Goal: Transaction & Acquisition: Purchase product/service

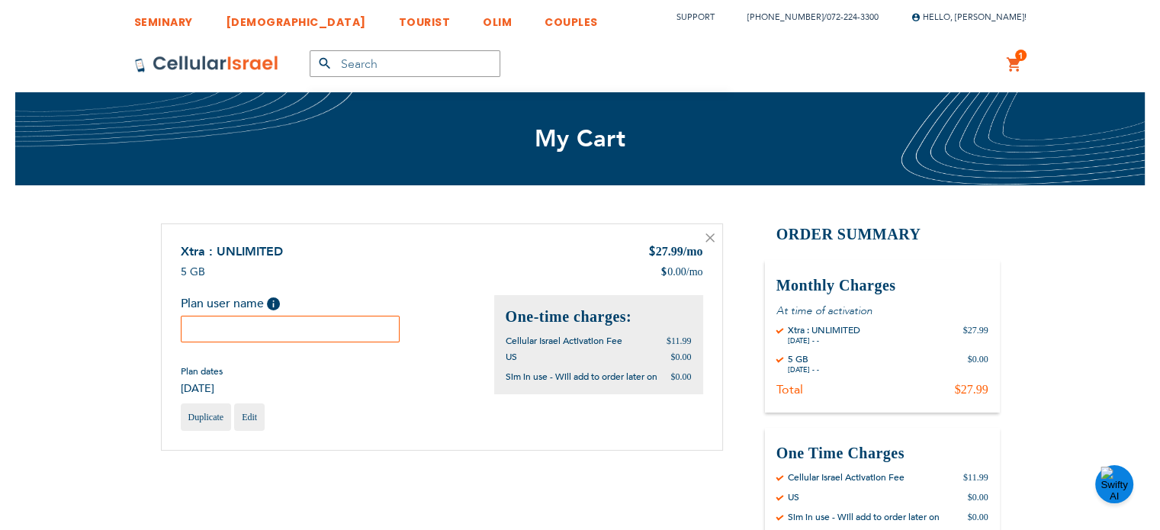
click at [327, 337] on input "text" at bounding box center [291, 329] width 220 height 27
paste input "Rachamim"
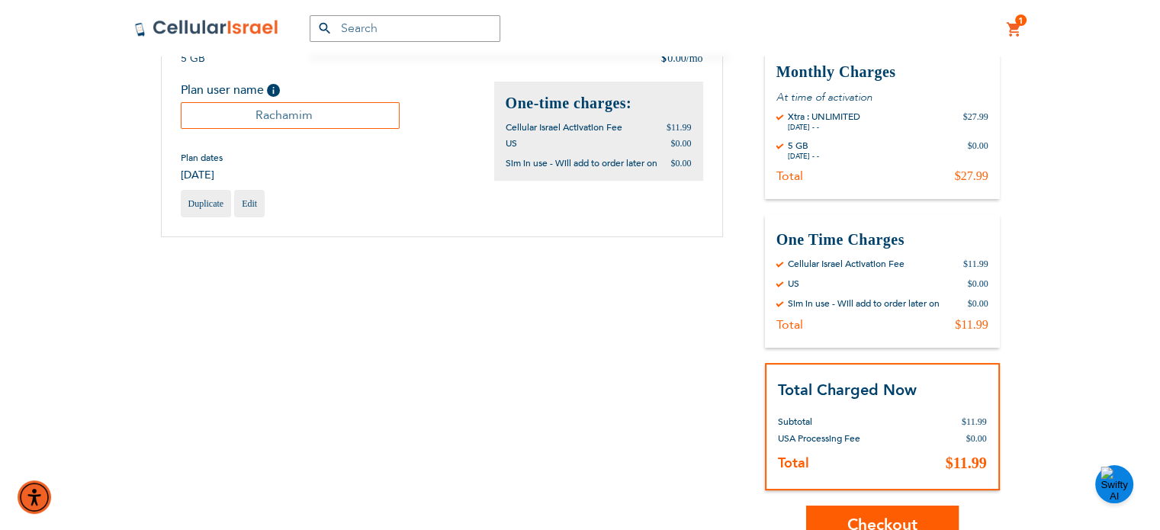
scroll to position [256, 0]
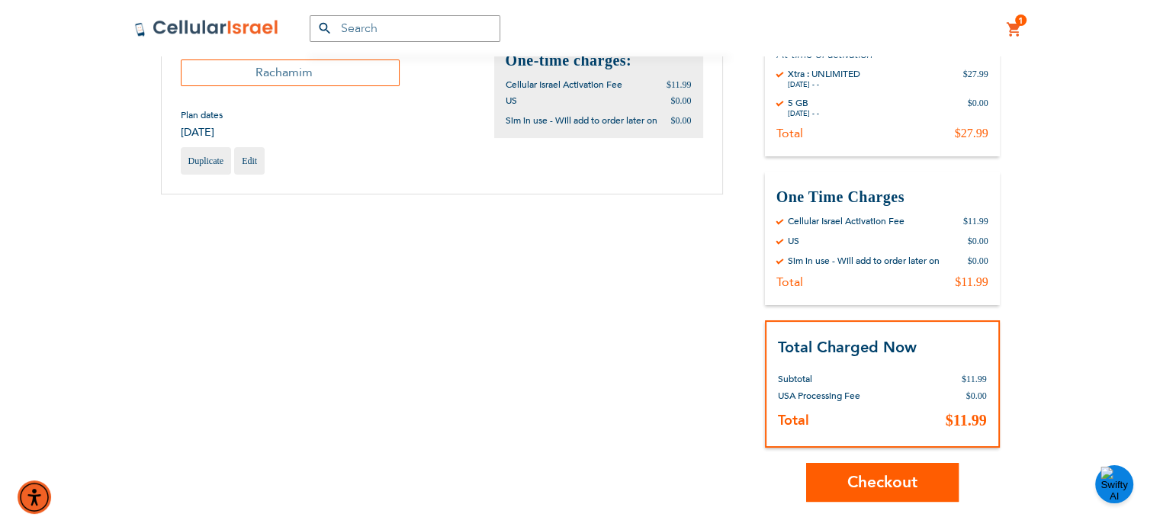
type input "Rachamim"
click at [866, 483] on span "Checkout" at bounding box center [883, 482] width 70 height 22
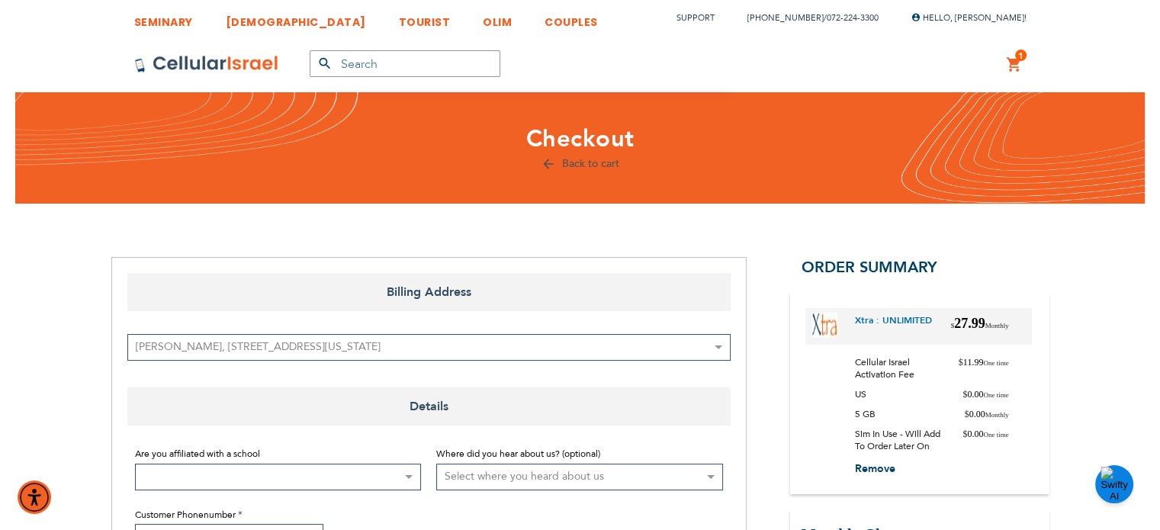
scroll to position [52, 0]
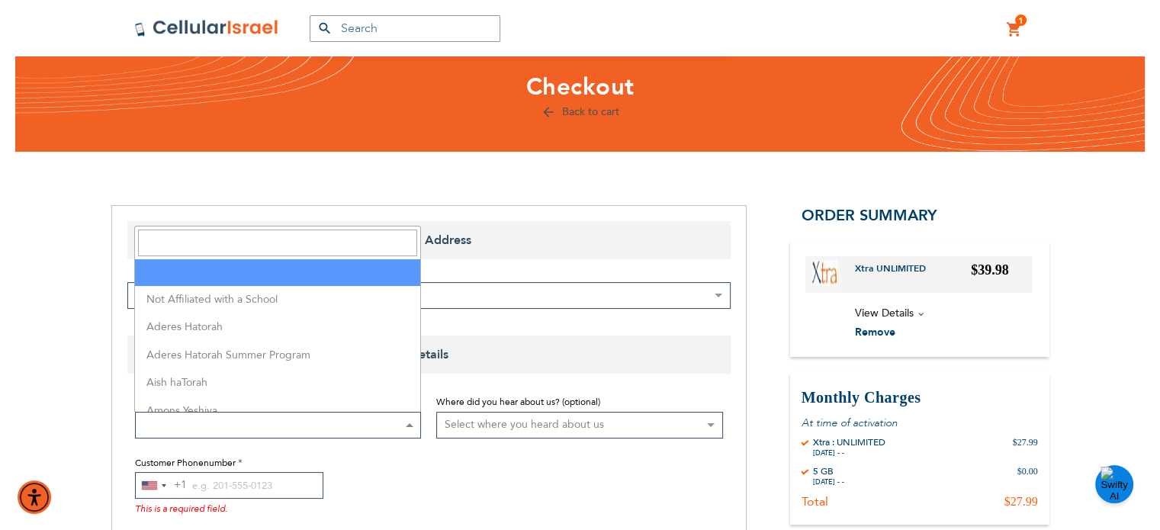
click at [348, 423] on span at bounding box center [278, 425] width 287 height 27
click at [278, 235] on input "Search" at bounding box center [277, 243] width 279 height 27
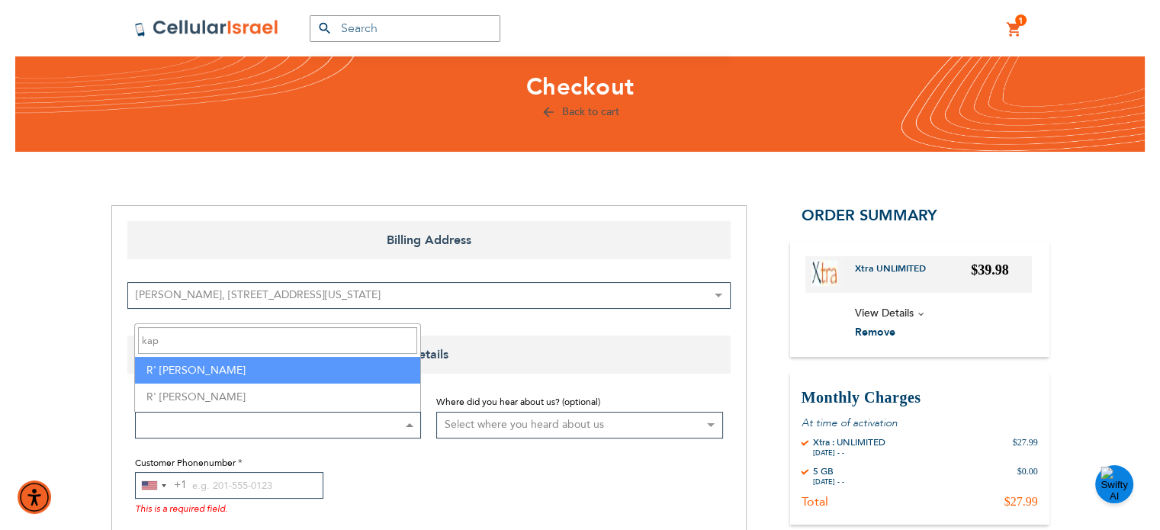
type input "kap"
select select "142"
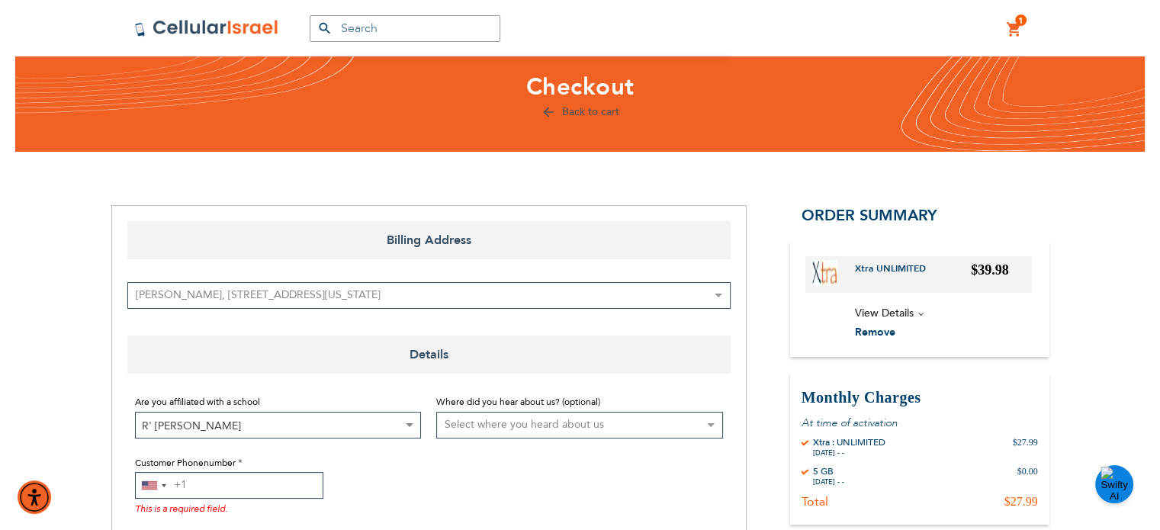
click at [217, 490] on input "Customer Phonenumber" at bounding box center [229, 485] width 188 height 27
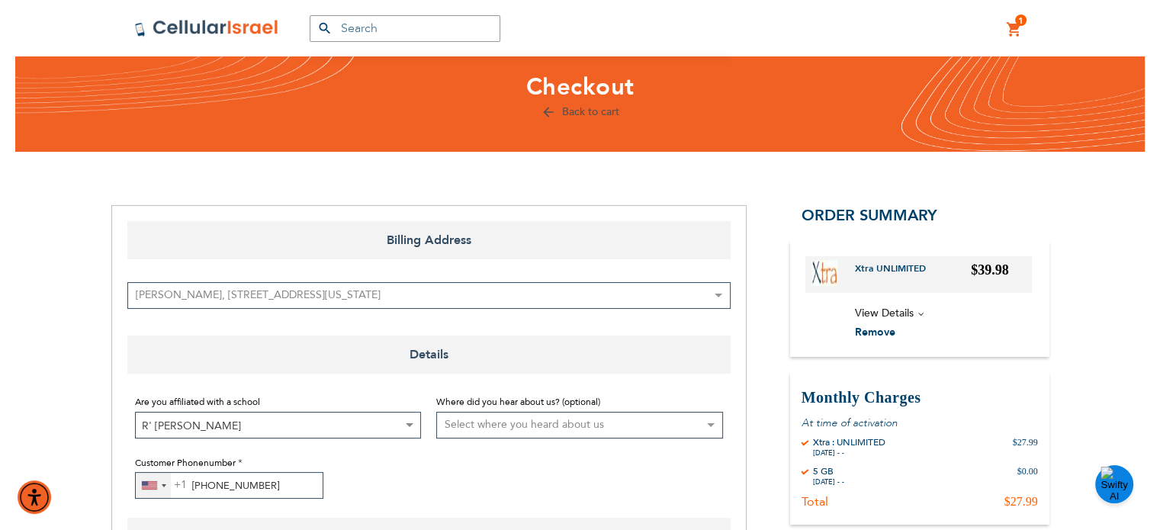
type input "722-243-300"
click at [162, 487] on div "United States +1" at bounding box center [153, 485] width 35 height 25
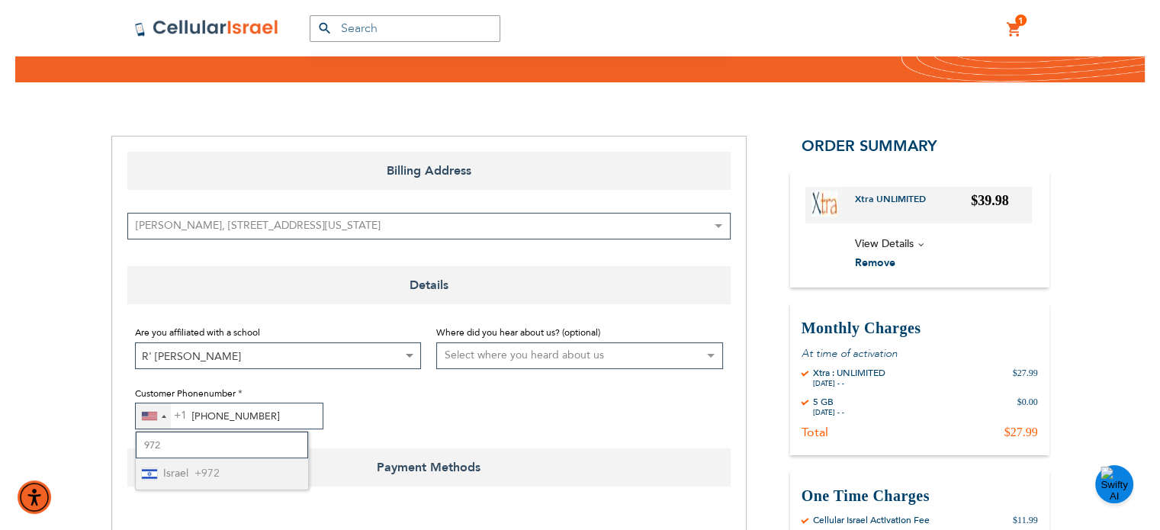
type input "972"
click at [162, 487] on li "Israel +972" at bounding box center [222, 473] width 172 height 31
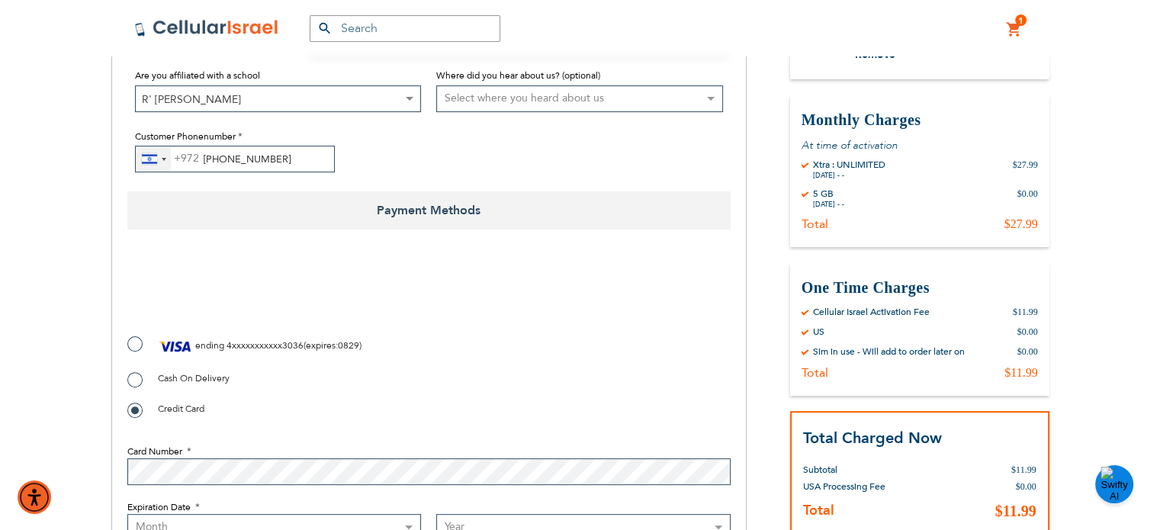
scroll to position [380, 0]
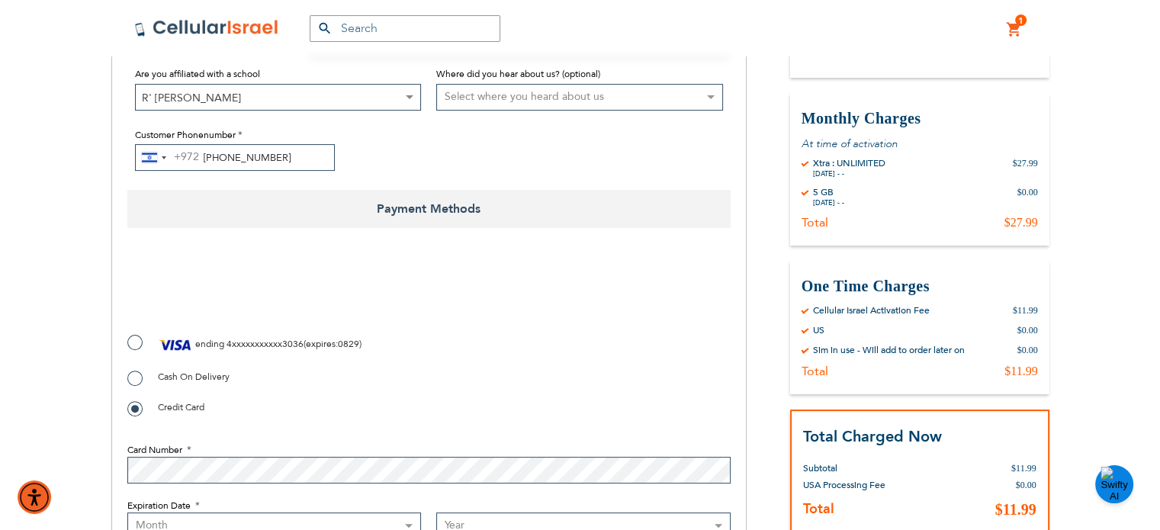
click at [200, 349] on span "ending" at bounding box center [209, 344] width 29 height 12
radio input "true"
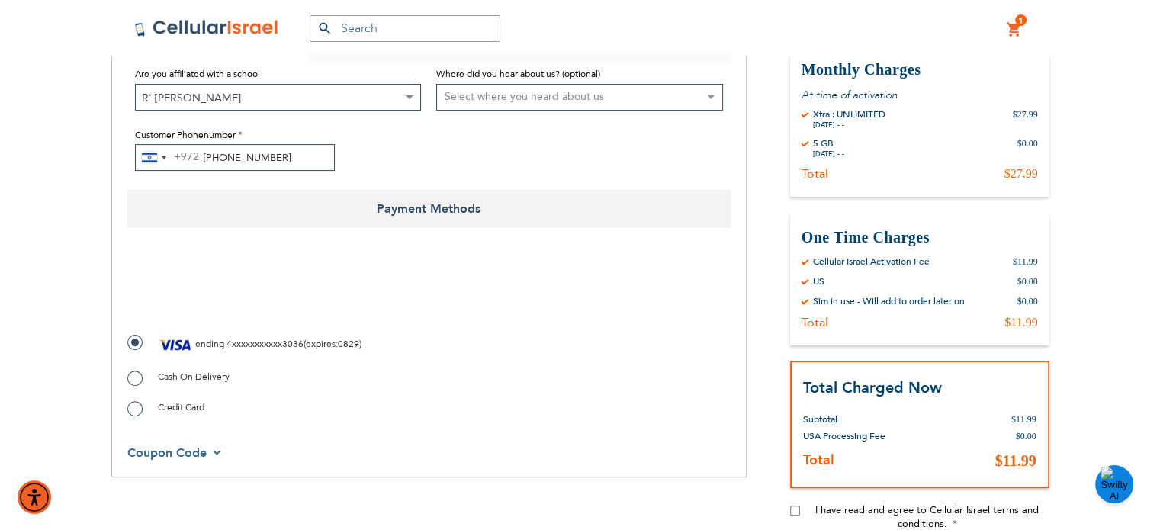
checkbox input "true"
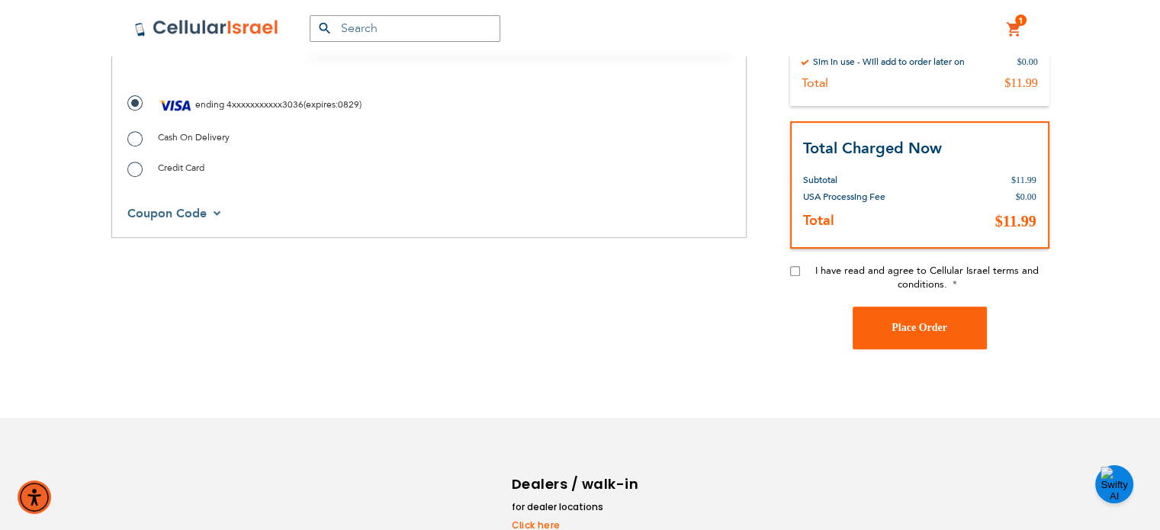
scroll to position [621, 0]
click at [793, 268] on input "I have read and agree to Cellular Israel terms and conditions." at bounding box center [795, 270] width 10 height 10
checkbox input "true"
click at [906, 321] on span "Place Order" at bounding box center [920, 325] width 56 height 11
